Goal: Task Accomplishment & Management: Manage account settings

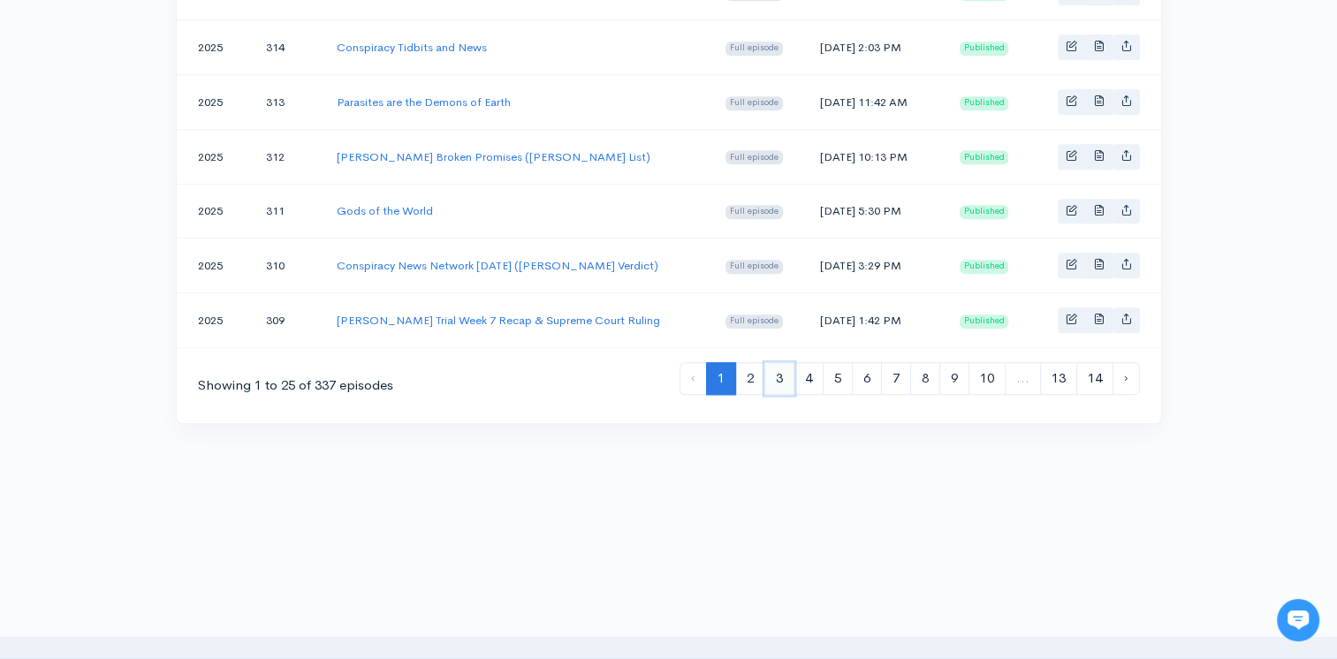
click at [783, 362] on link "3" at bounding box center [779, 378] width 30 height 33
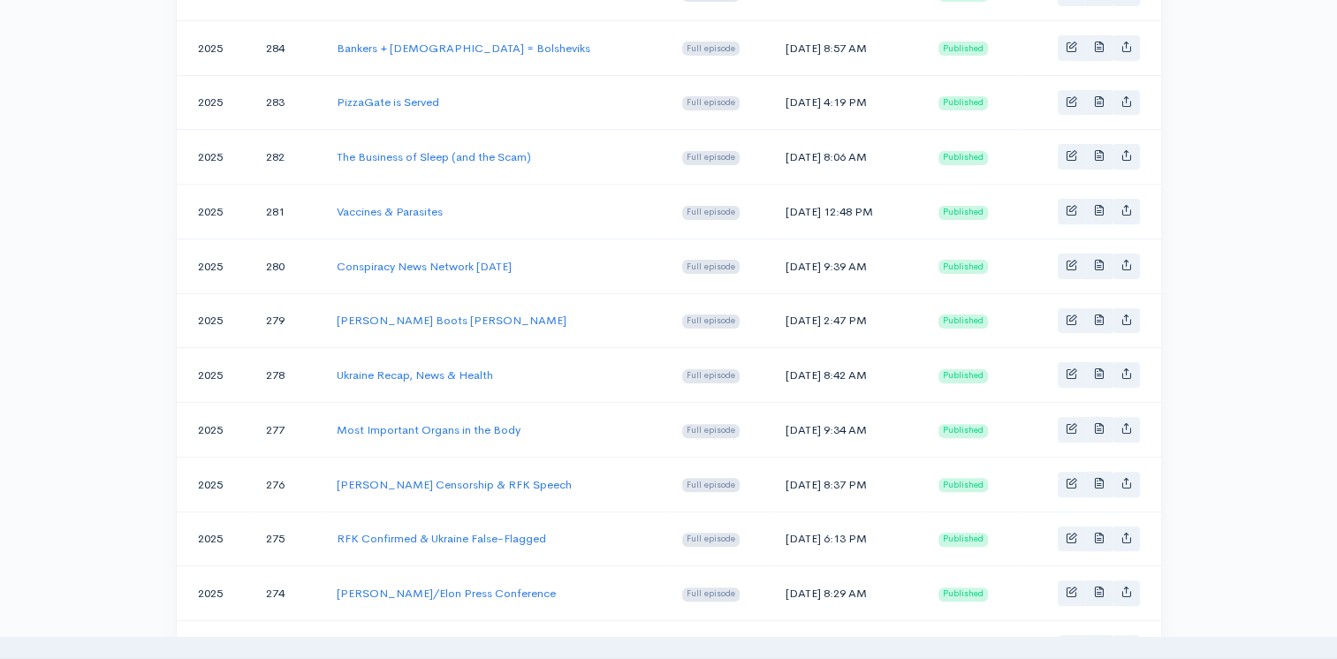
scroll to position [353, 0]
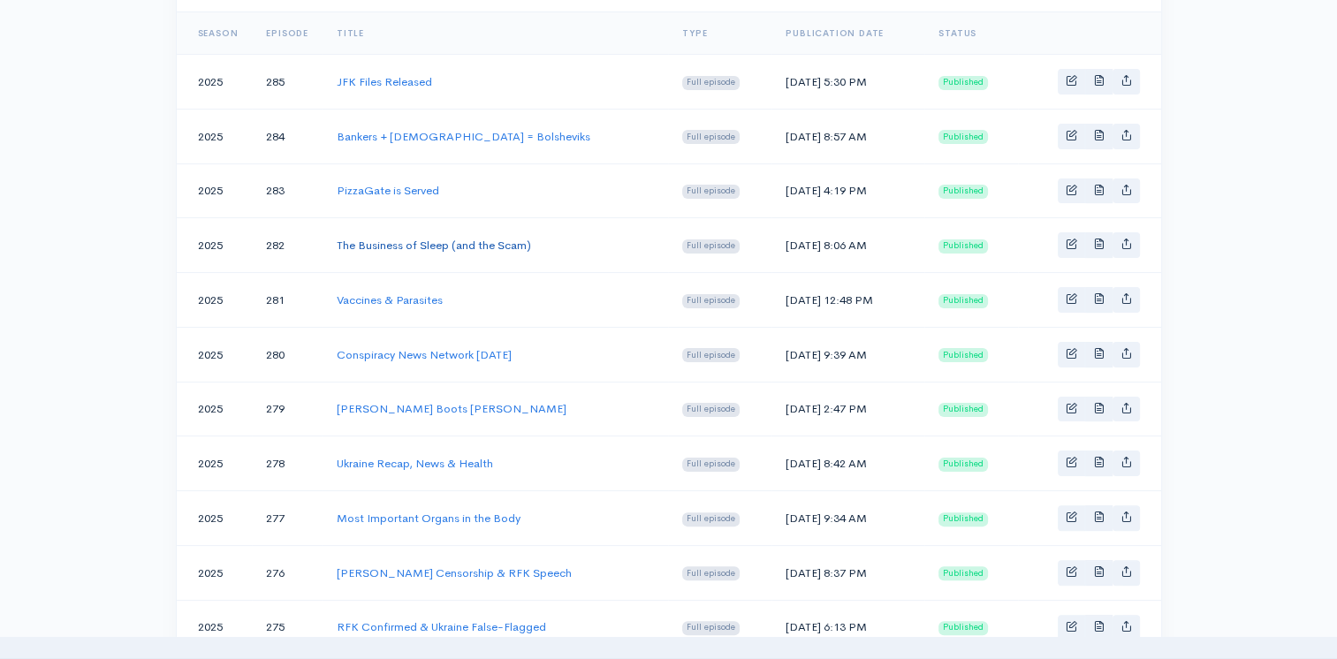
click at [363, 243] on link "The Business of Sleep (and the Scam)" at bounding box center [434, 245] width 194 height 15
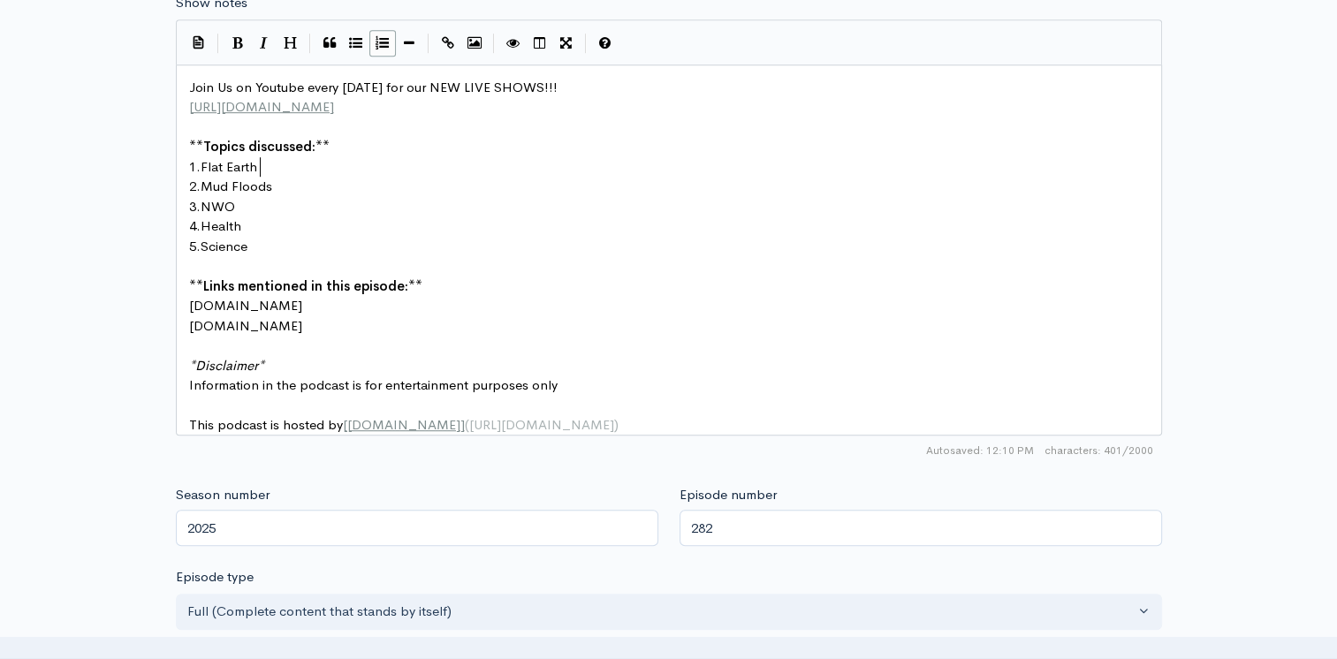
click at [272, 164] on pre "1. Flat Earth" at bounding box center [676, 167] width 980 height 20
click at [272, 179] on span "Mud Floods" at bounding box center [237, 186] width 72 height 17
click at [271, 171] on pre "1. Flat Earth" at bounding box center [676, 167] width 980 height 20
type textarea "GHB"
click at [272, 184] on span "Mud Floods" at bounding box center [237, 186] width 72 height 17
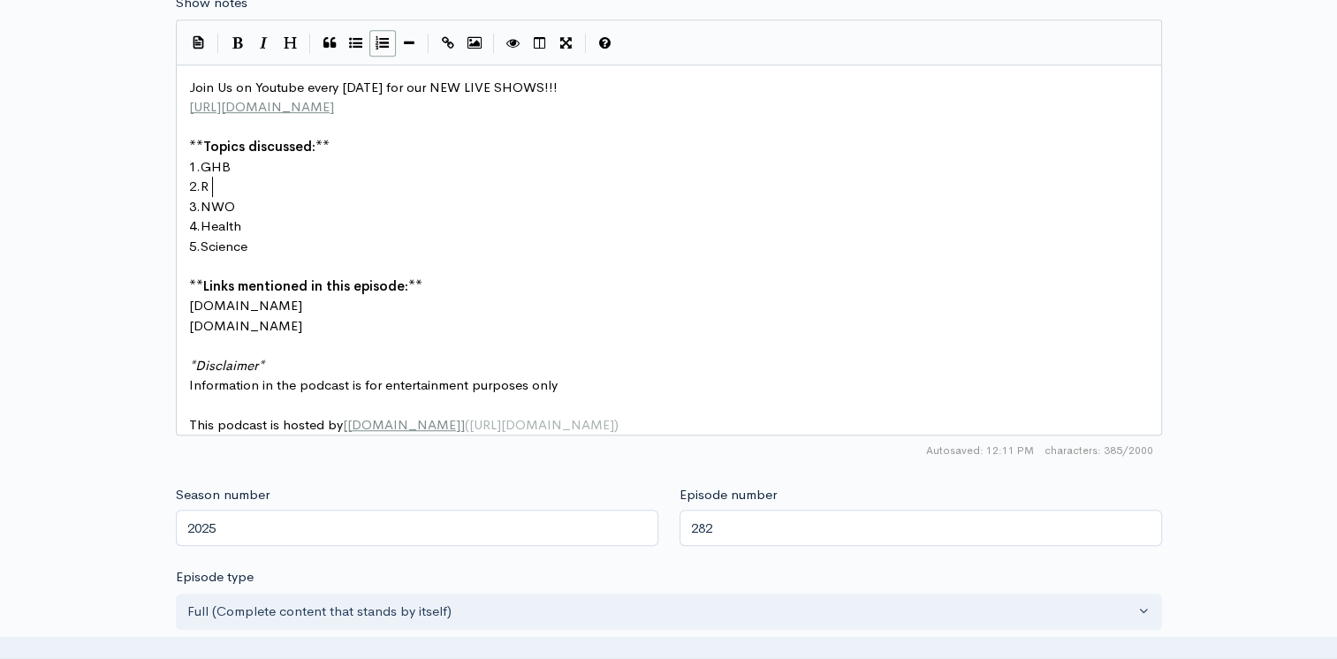
type textarea "R"
click at [249, 205] on pre "3. NWO" at bounding box center [676, 207] width 980 height 20
type textarea "Militat"
type textarea "ryM"
type textarea "I"
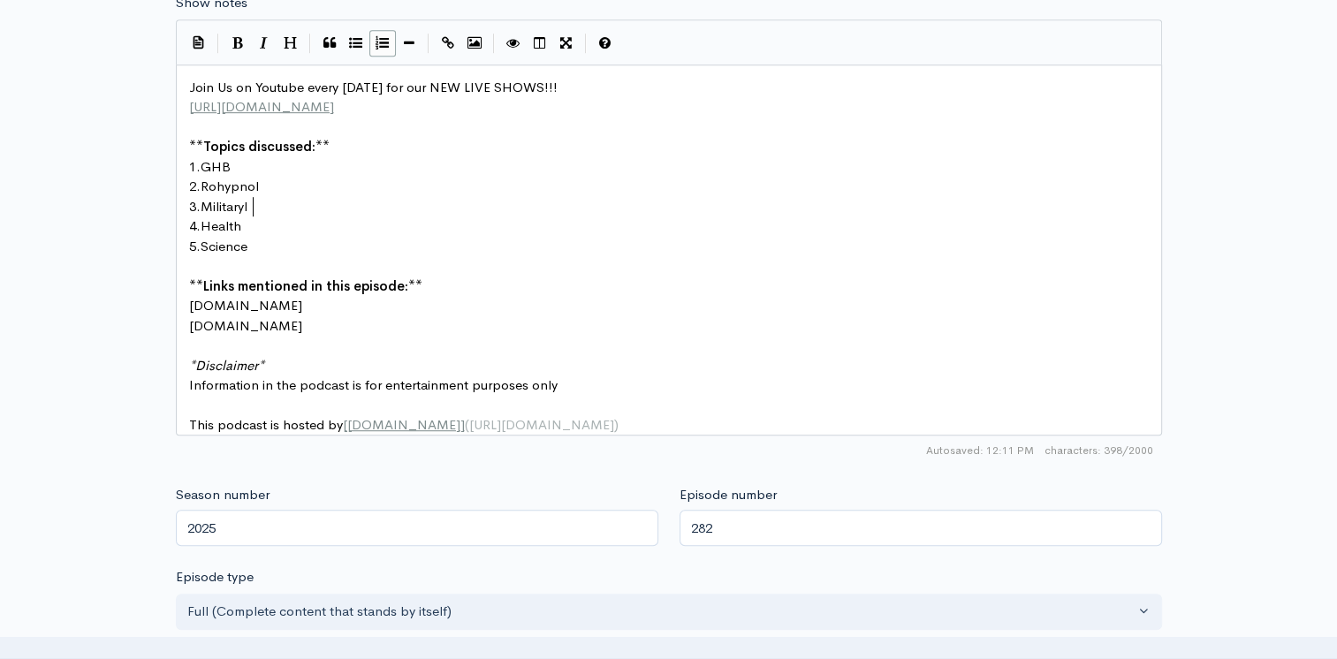
scroll to position [6, 4]
type textarea "Id"
type textarea "ndustrial c"
type textarea "Cm"
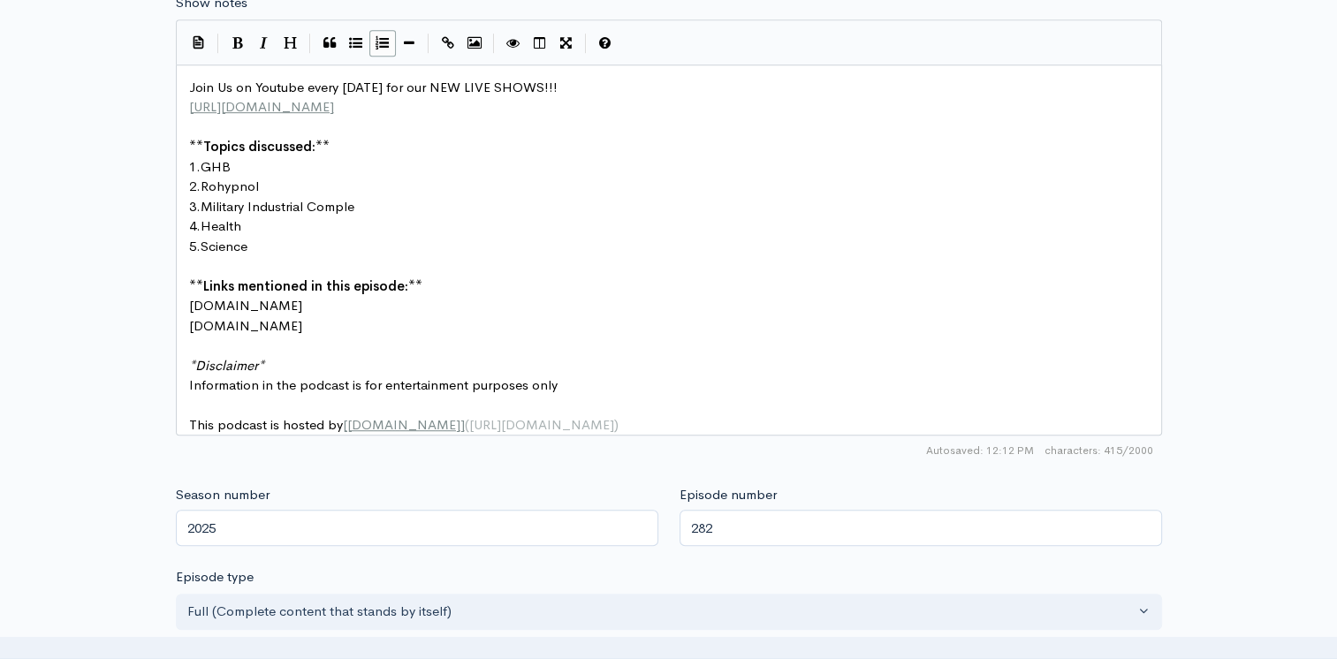
type textarea "omplex"
click at [705, 259] on pre "​" at bounding box center [676, 266] width 980 height 20
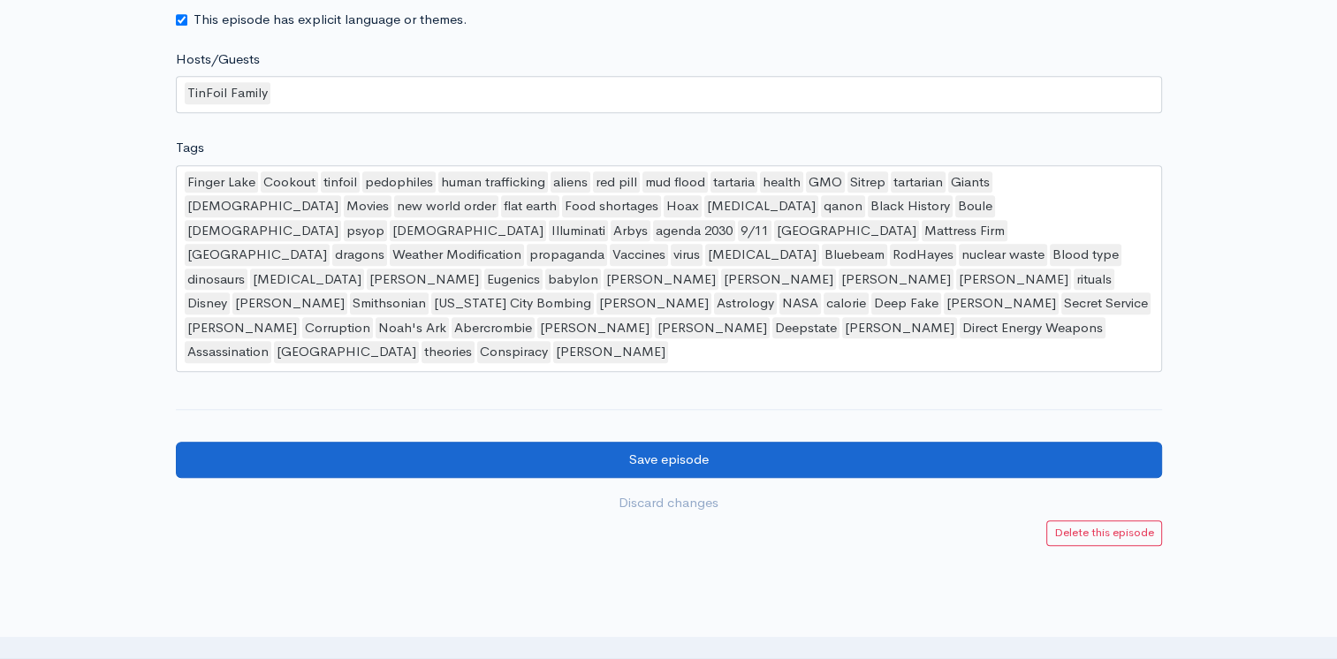
scroll to position [1810, 0]
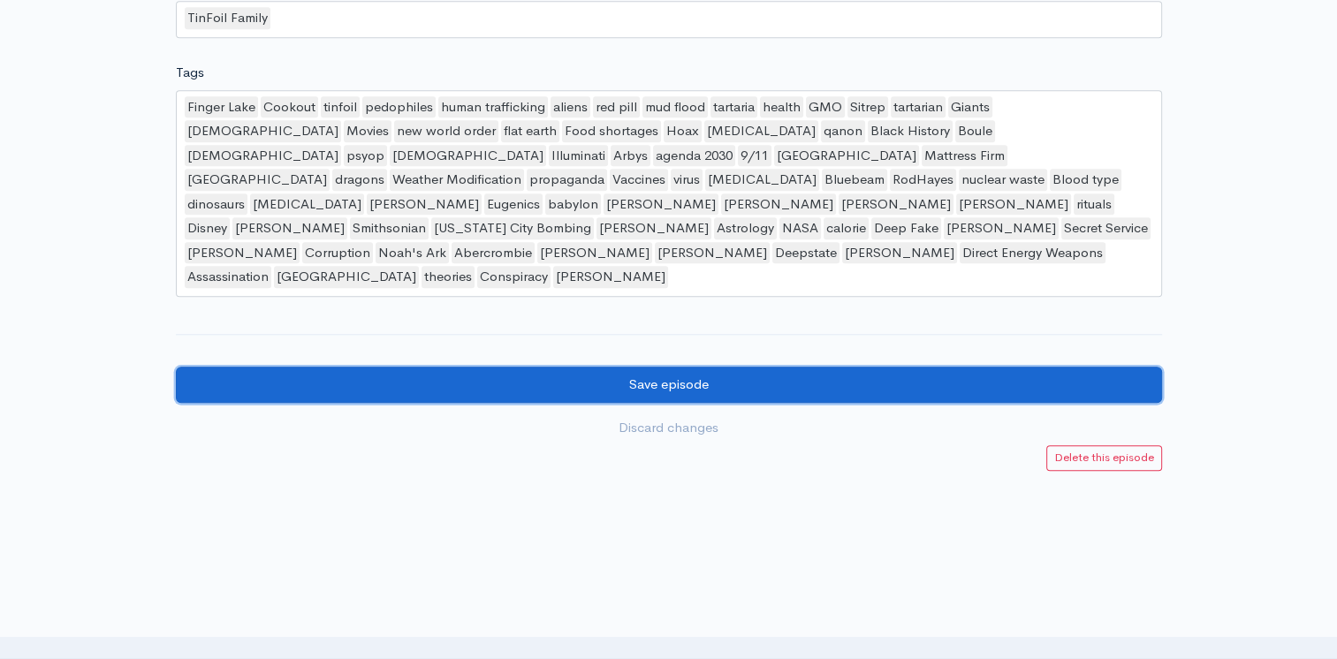
click at [625, 367] on input "Save episode" at bounding box center [669, 385] width 986 height 36
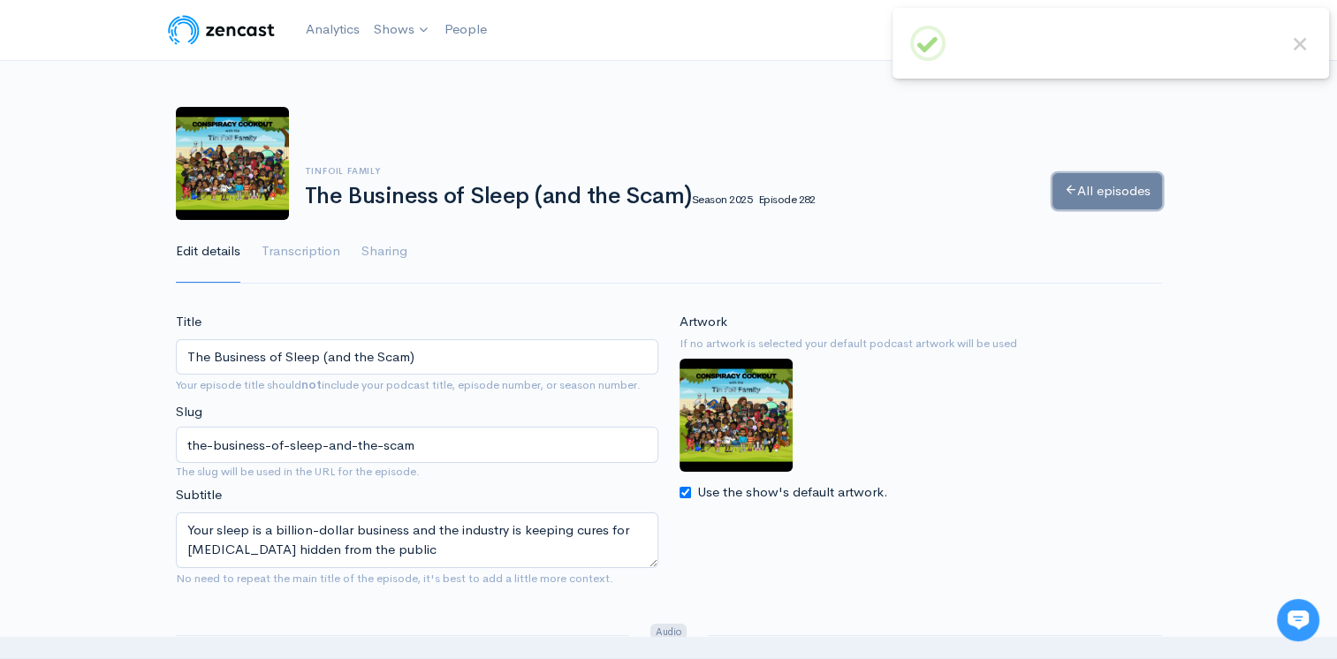
click at [1085, 181] on link "All episodes" at bounding box center [1107, 191] width 110 height 36
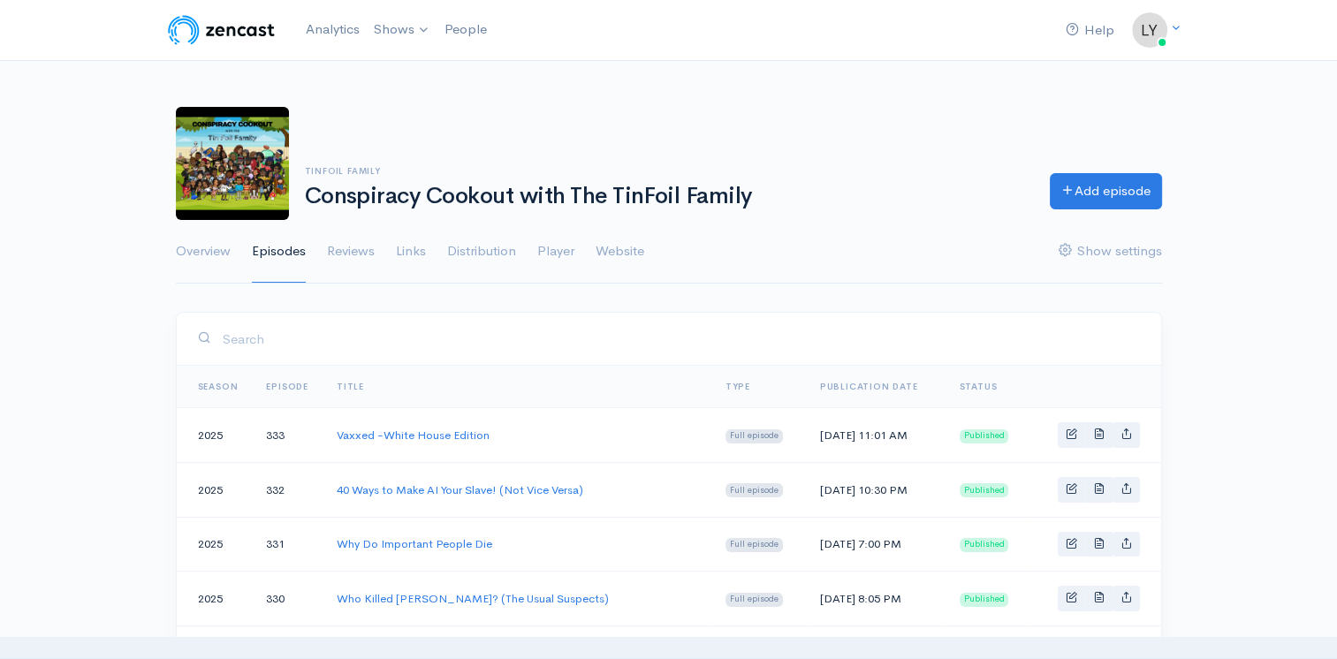
scroll to position [353, 0]
